Goal: Information Seeking & Learning: Understand process/instructions

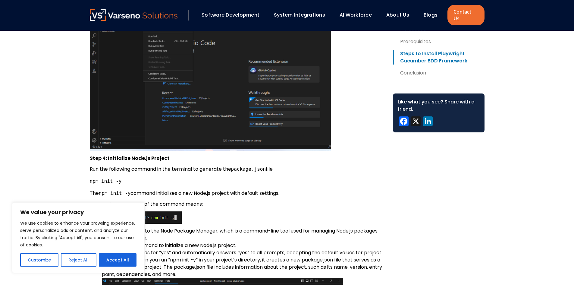
scroll to position [876, 0]
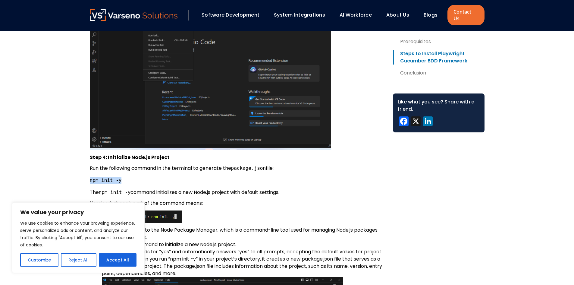
drag, startPoint x: 122, startPoint y: 174, endPoint x: 84, endPoint y: 172, distance: 38.3
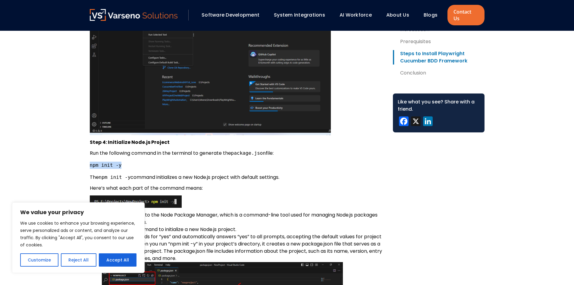
scroll to position [893, 0]
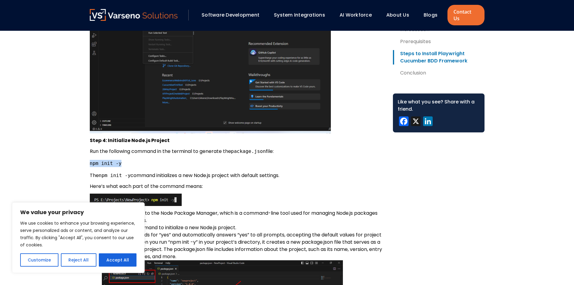
copy code "npm init -y"
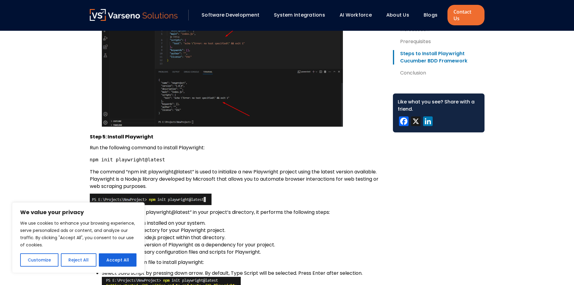
scroll to position [1150, 0]
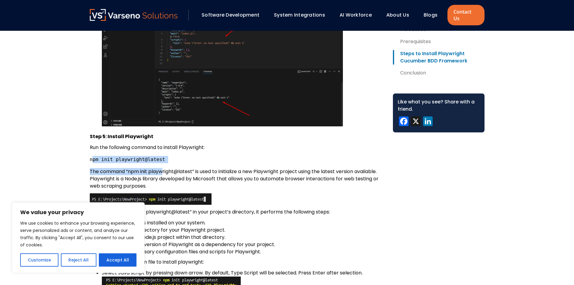
drag, startPoint x: 164, startPoint y: 161, endPoint x: 95, endPoint y: 153, distance: 68.5
click at [169, 156] on pre "npm init playwright@latest" at bounding box center [236, 159] width 293 height 7
drag, startPoint x: 169, startPoint y: 150, endPoint x: 83, endPoint y: 154, distance: 86.5
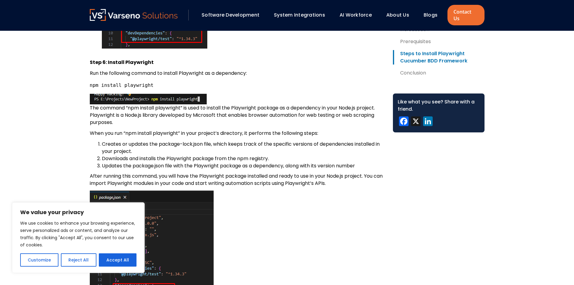
scroll to position [1750, 0]
drag, startPoint x: 150, startPoint y: 78, endPoint x: 85, endPoint y: 76, distance: 65.1
copy code "npm install playwright"
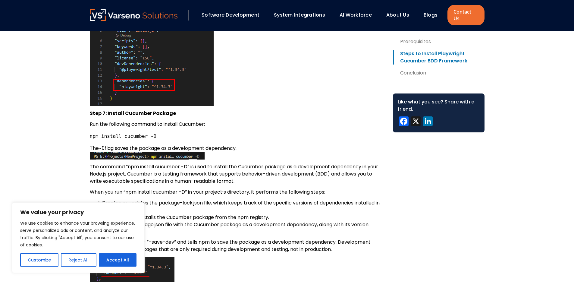
scroll to position [1955, 0]
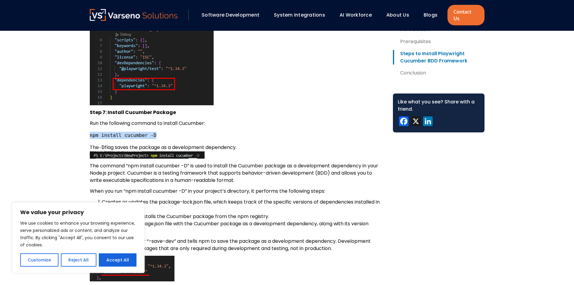
drag, startPoint x: 153, startPoint y: 129, endPoint x: 80, endPoint y: 128, distance: 72.9
copy code "npm install cucumber -D"
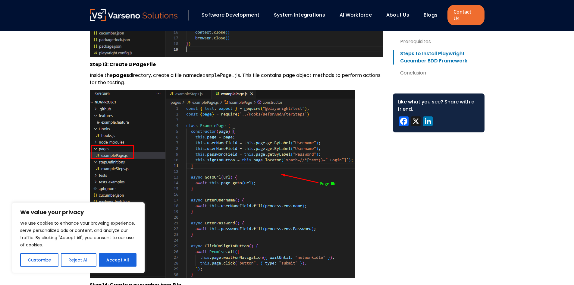
scroll to position [3133, 0]
click at [117, 259] on button "Accept All" at bounding box center [118, 259] width 38 height 13
checkbox input "true"
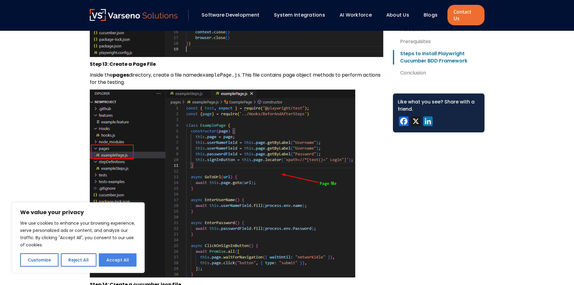
checkbox input "true"
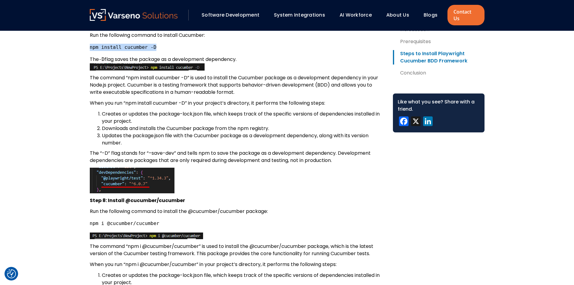
scroll to position [2044, 0]
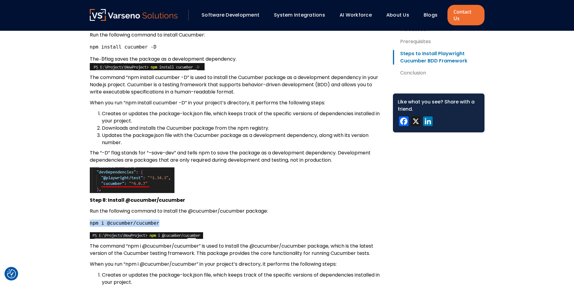
drag, startPoint x: 153, startPoint y: 216, endPoint x: 85, endPoint y: 213, distance: 68.8
click at [85, 213] on div "Table of Contents Introduction Prerequisites Steps to Install Playwright Cucumb…" at bounding box center [287, 279] width 407 height 4193
copy code "npm i @cucumber/cucumber"
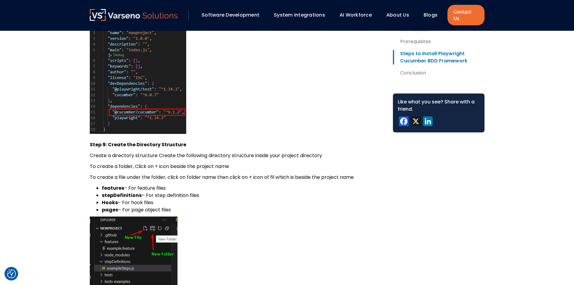
scroll to position [2392, 0]
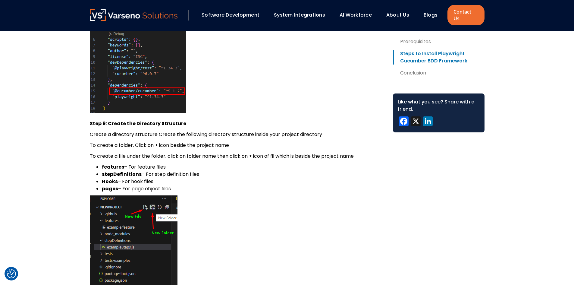
click at [102, 163] on li "features – For feature files" at bounding box center [242, 166] width 281 height 7
drag, startPoint x: 96, startPoint y: 159, endPoint x: 180, endPoint y: 179, distance: 86.3
click at [180, 179] on ul "features – For feature files stepDefinitions – For step definition files Hooks …" at bounding box center [236, 177] width 293 height 29
copy ul "features – For feature files stepDefinitions – For step definition files Hooks …"
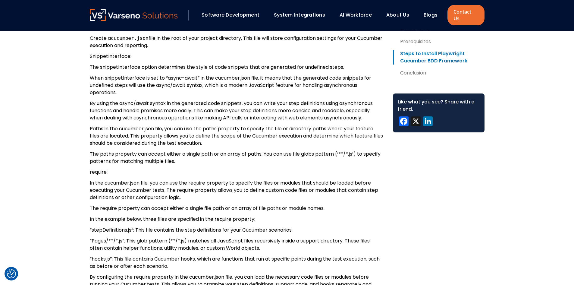
scroll to position [3389, 0]
